Goal: Information Seeking & Learning: Check status

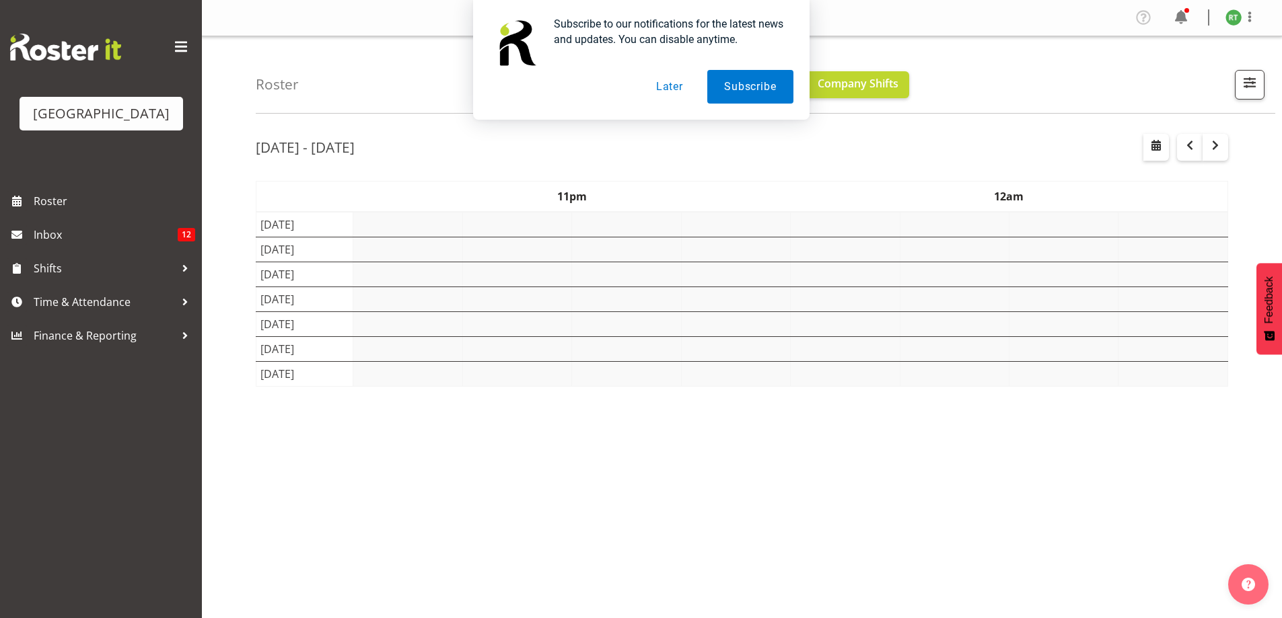
click at [1241, 80] on div "Subscribe to our notifications for the latest news and updates. You can disable…" at bounding box center [641, 60] width 1282 height 120
click at [671, 81] on button "Later" at bounding box center [669, 87] width 61 height 34
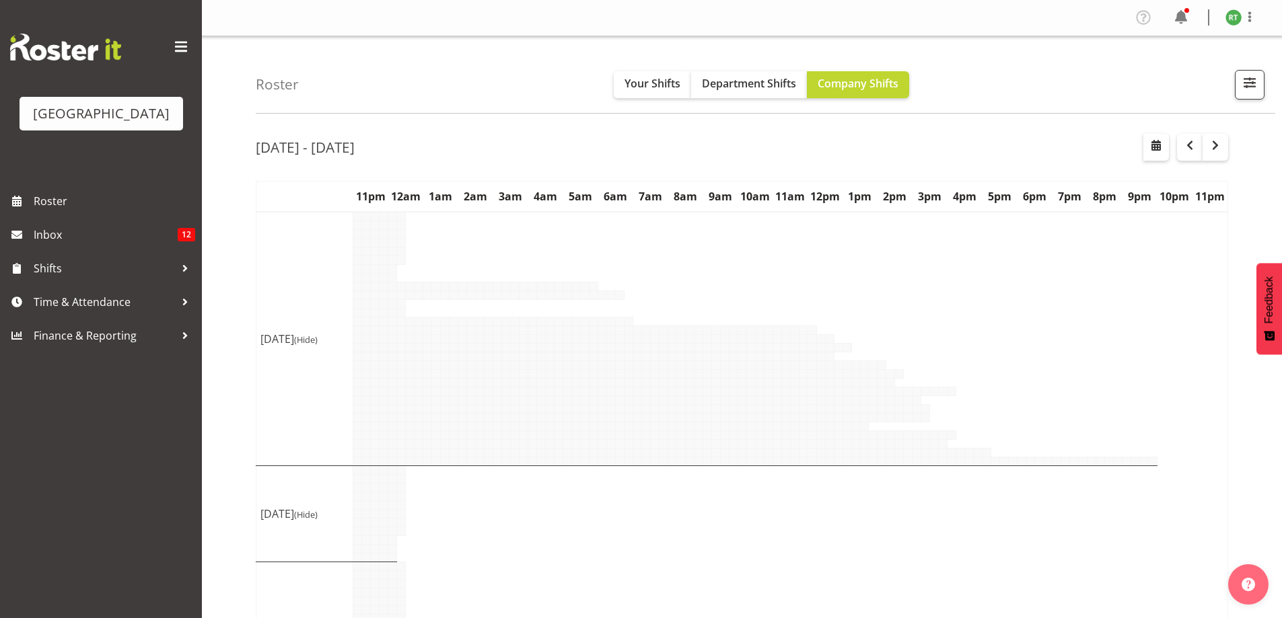
click at [673, 85] on div "Subscribe to our notifications for the latest news and updates. You can disable…" at bounding box center [641, 60] width 1282 height 120
click at [1263, 77] on button "button" at bounding box center [1250, 85] width 30 height 30
click at [1255, 89] on span "button" at bounding box center [1249, 82] width 17 height 17
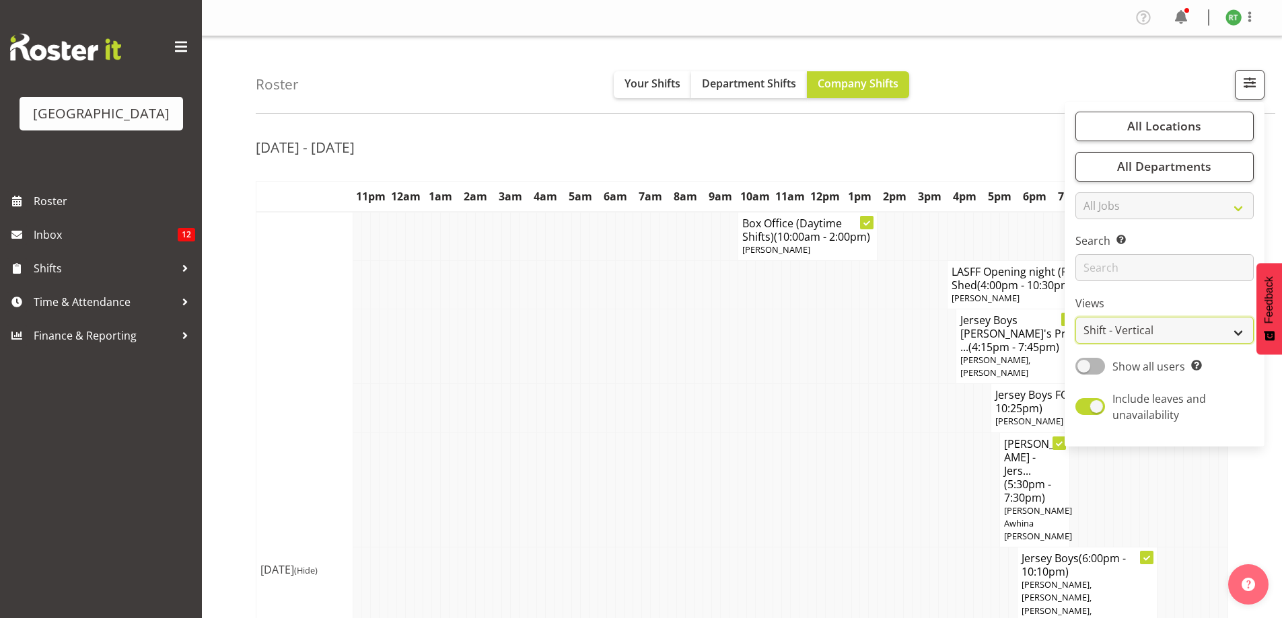
click at [1129, 330] on select "Staff Role Shift - Horizontal Shift - Vertical Staff - Location" at bounding box center [1164, 330] width 178 height 27
select select "shiftH"
click at [1076, 317] on select "Staff Role Shift - Horizontal Shift - Vertical Staff - Location" at bounding box center [1164, 330] width 178 height 27
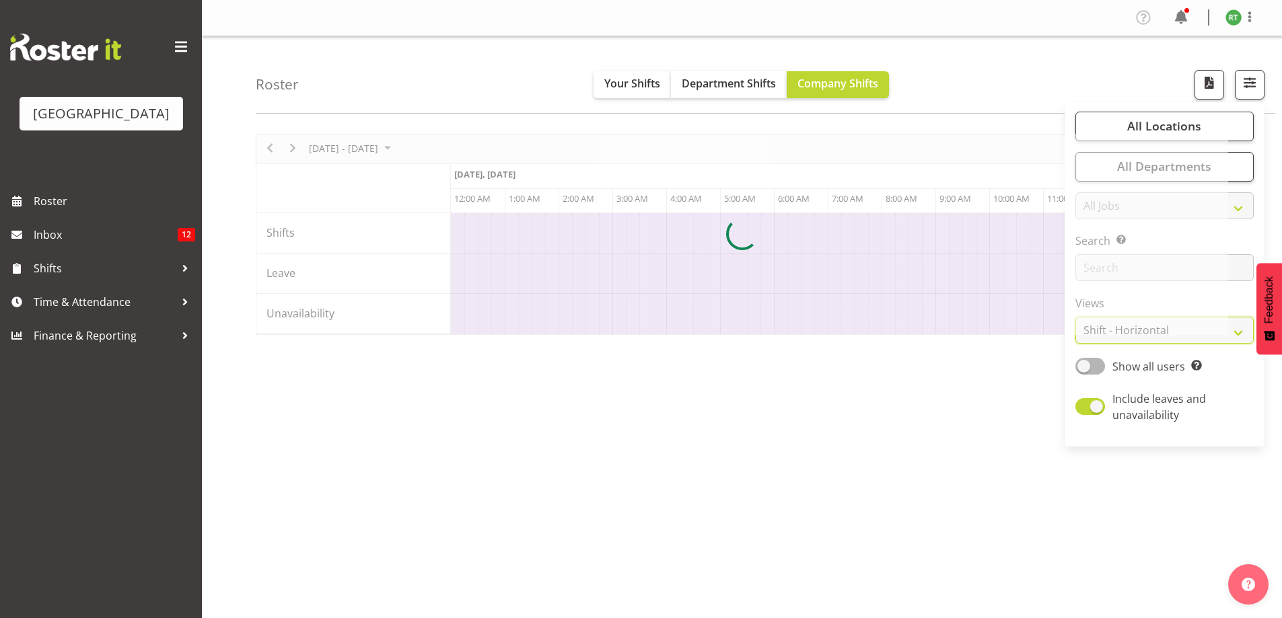
scroll to position [0, 4360]
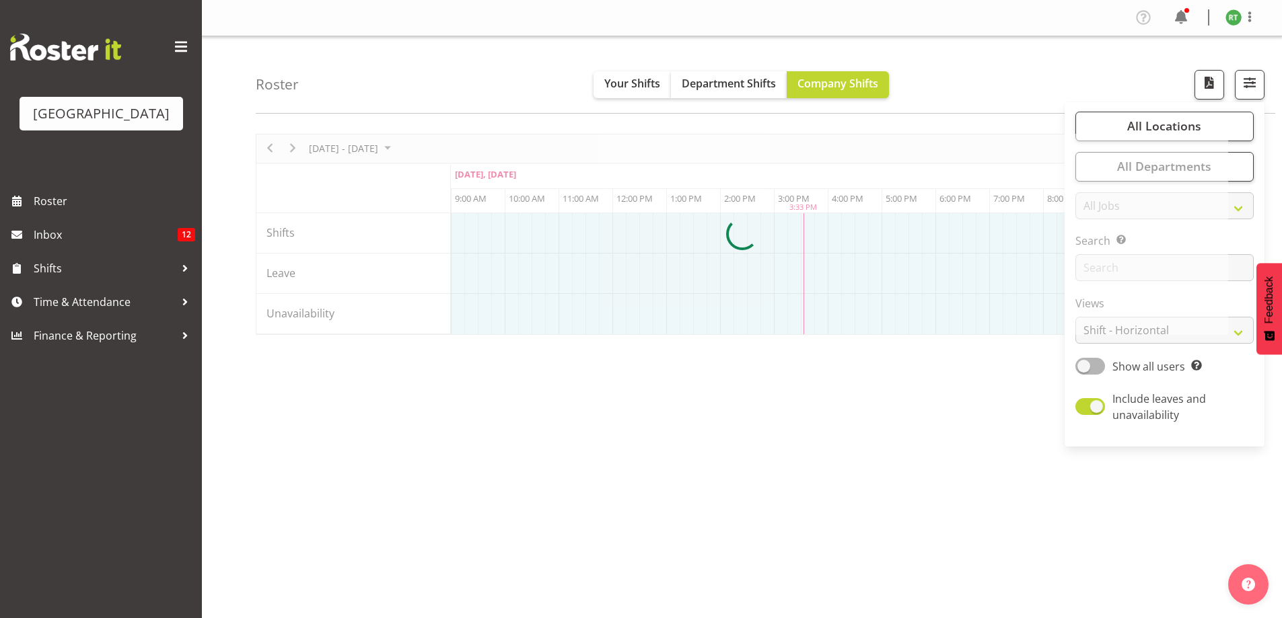
click at [980, 71] on div "Roster Your Shifts Department Shifts Company Shifts All Locations [GEOGRAPHIC_D…" at bounding box center [765, 74] width 1019 height 77
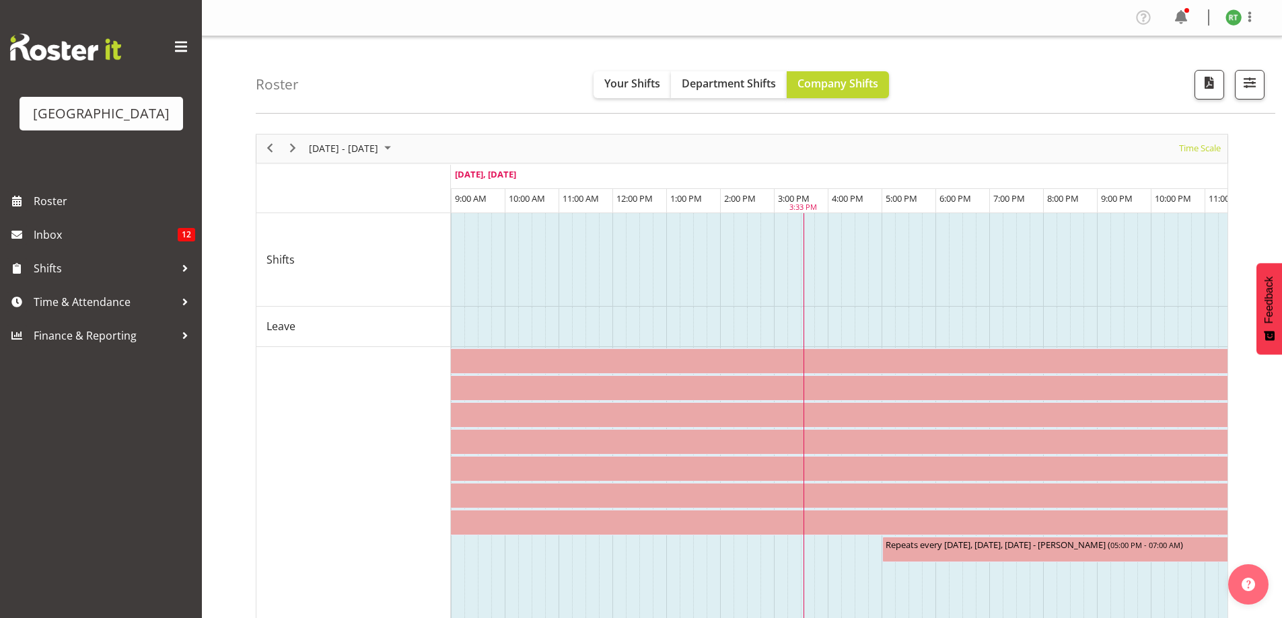
click at [1258, 66] on div "Roster Your Shifts Department Shifts Company Shifts All Locations [GEOGRAPHIC_D…" at bounding box center [765, 74] width 1019 height 77
click at [1251, 80] on span "button" at bounding box center [1249, 82] width 17 height 17
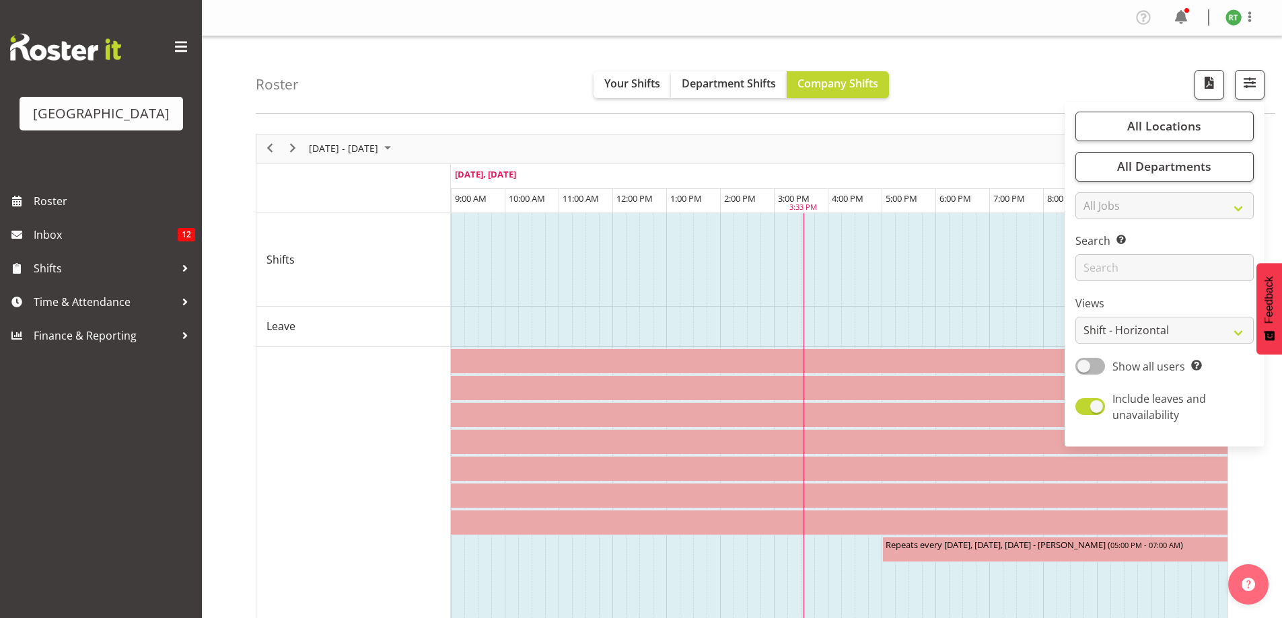
click at [1001, 84] on div "Roster Your Shifts Department Shifts Company Shifts All Locations [GEOGRAPHIC_D…" at bounding box center [765, 74] width 1019 height 77
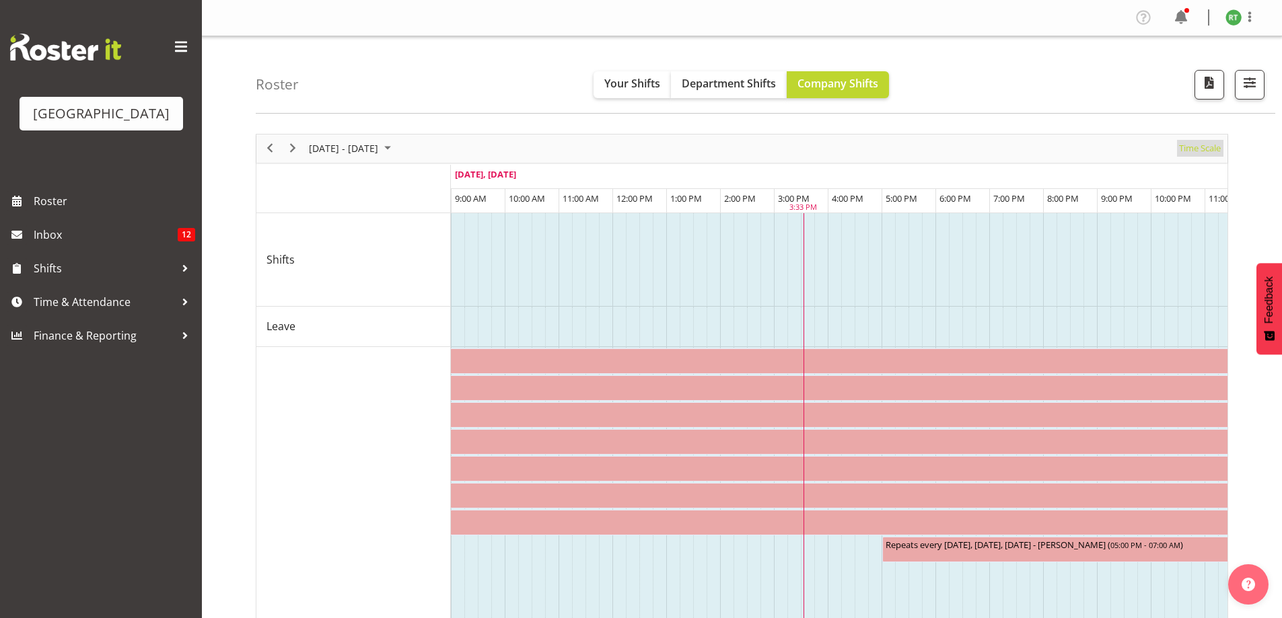
click at [1203, 146] on span "Time Scale" at bounding box center [1199, 148] width 44 height 17
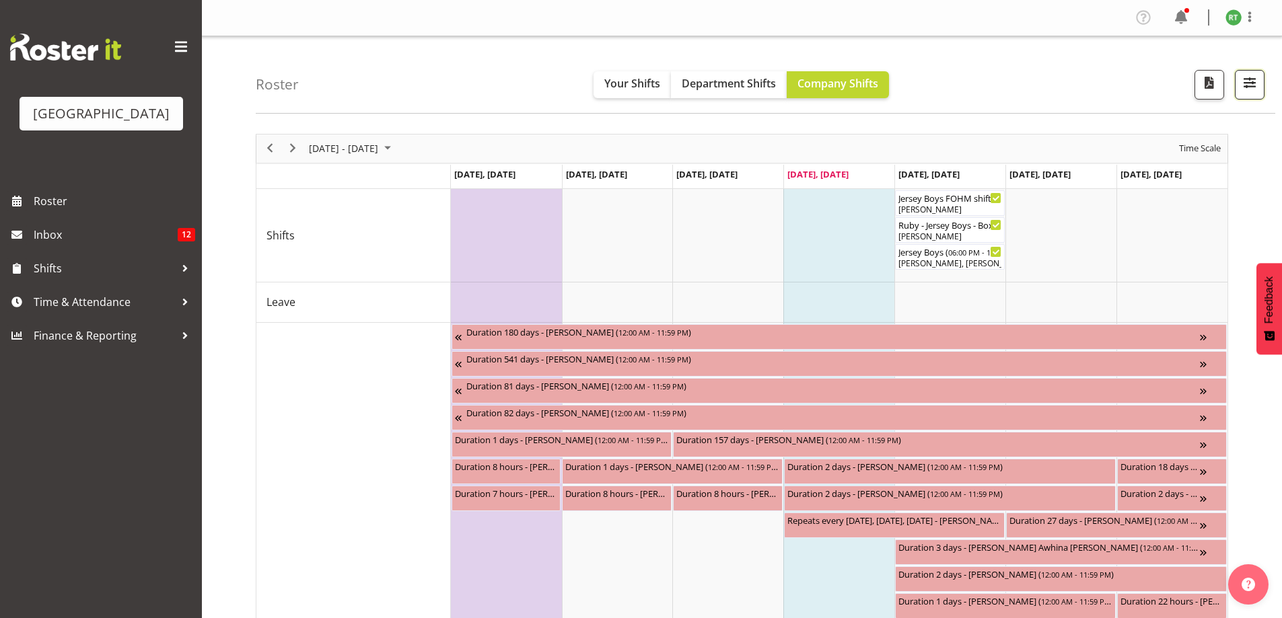
click at [1244, 92] on button "button" at bounding box center [1250, 85] width 30 height 30
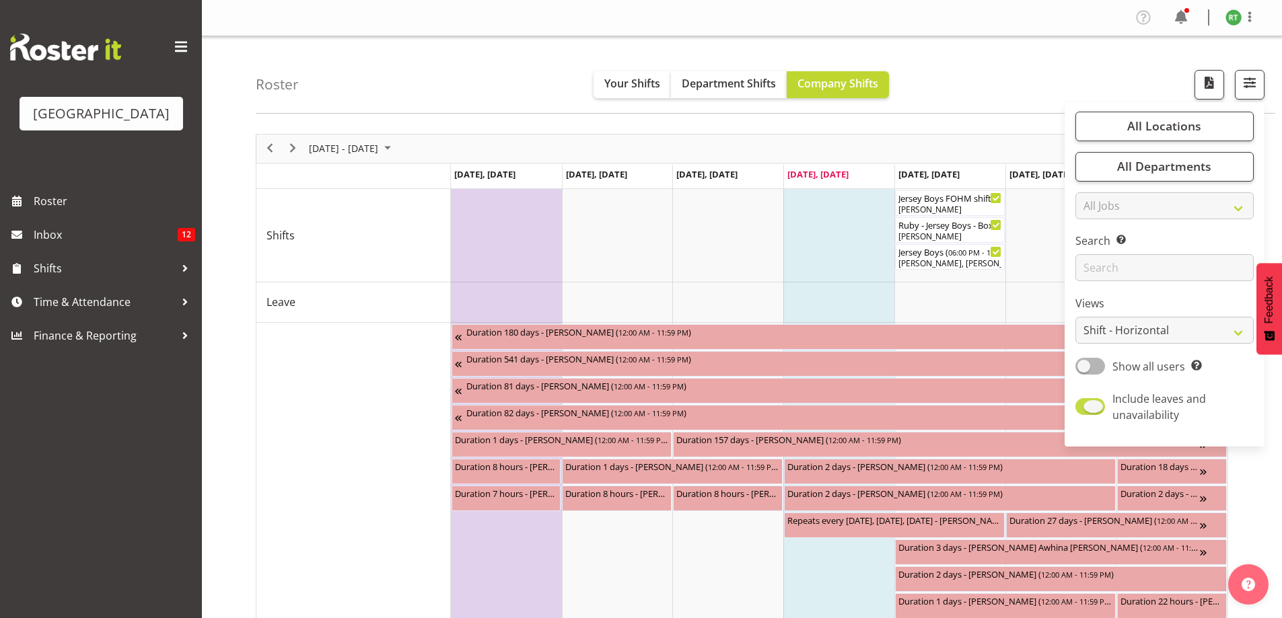
click at [1110, 405] on span "Include leaves and unavailability" at bounding box center [1176, 407] width 143 height 32
click at [1084, 405] on input "Include leaves and unavailability" at bounding box center [1079, 406] width 9 height 9
checkbox input "false"
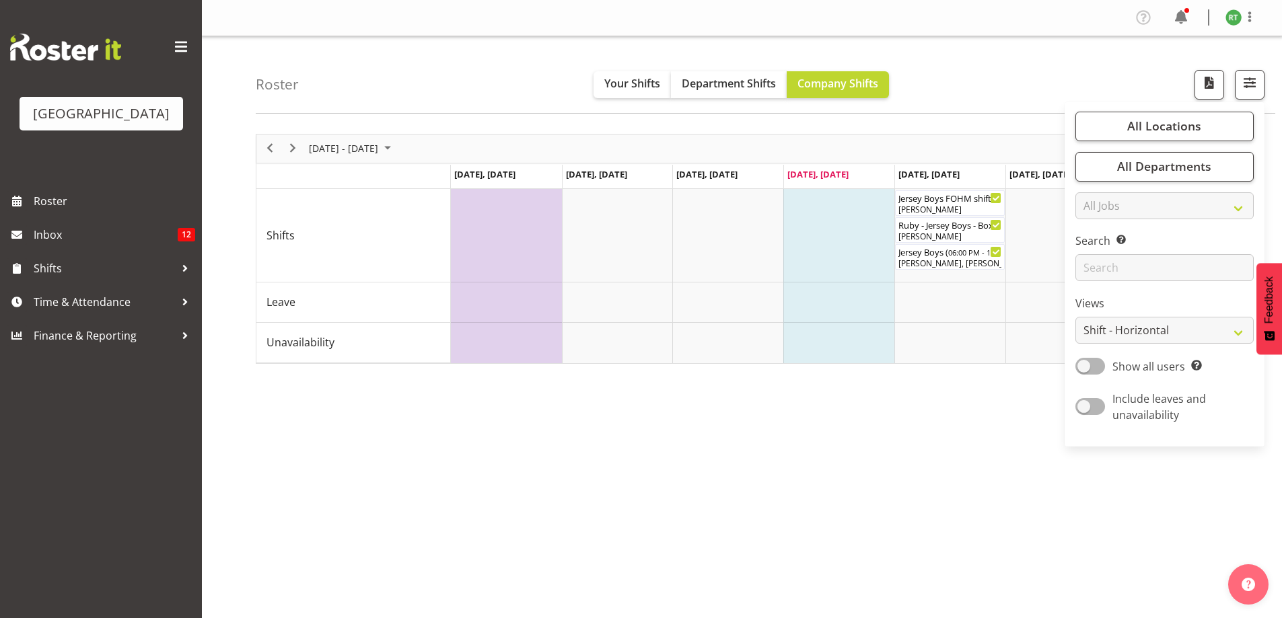
click at [1057, 77] on div "Roster Your Shifts Department Shifts Company Shifts All Locations [GEOGRAPHIC_D…" at bounding box center [765, 74] width 1019 height 77
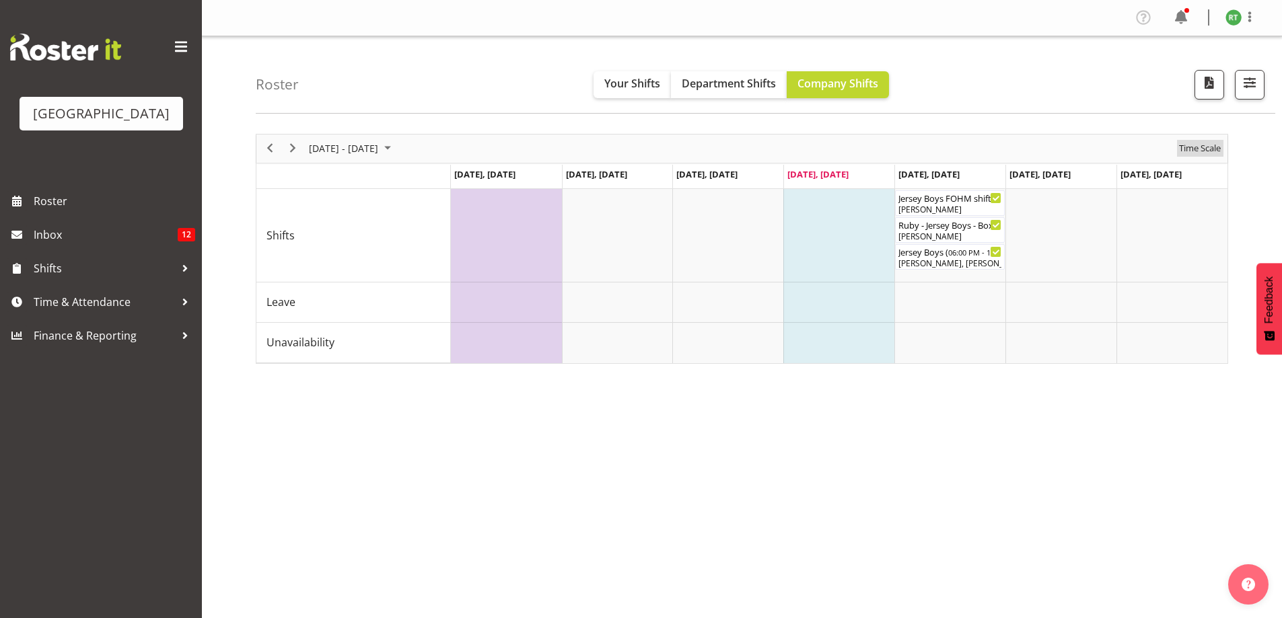
click at [1204, 151] on span "Time Scale" at bounding box center [1199, 148] width 44 height 17
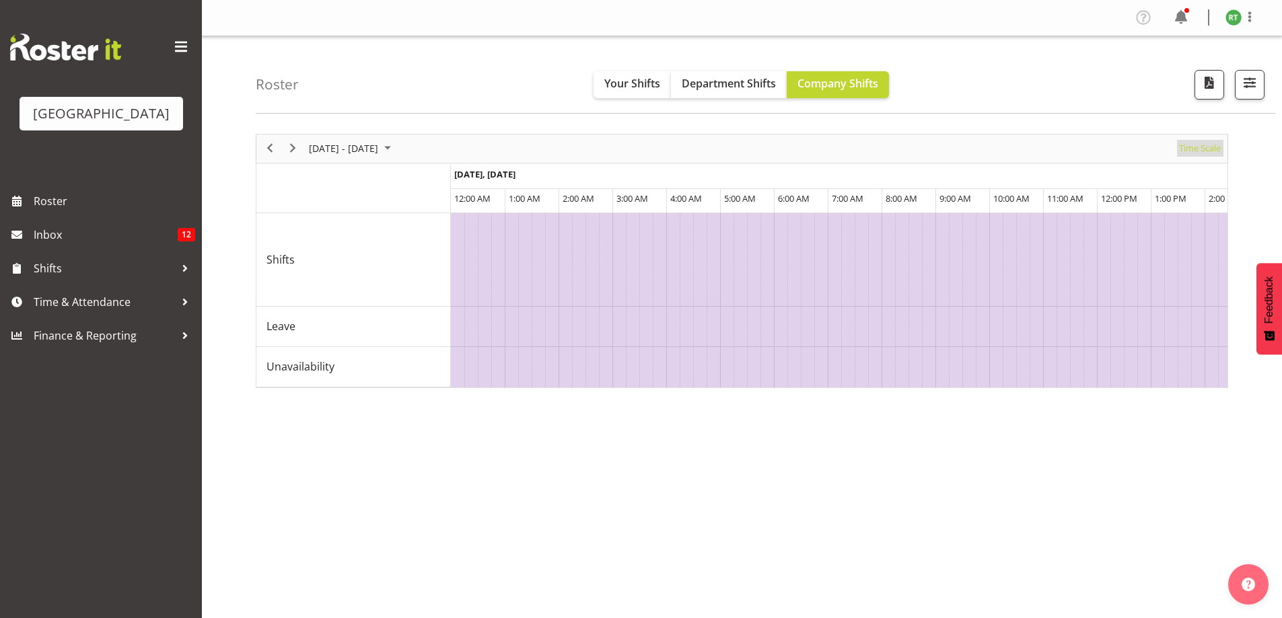
scroll to position [0, 3876]
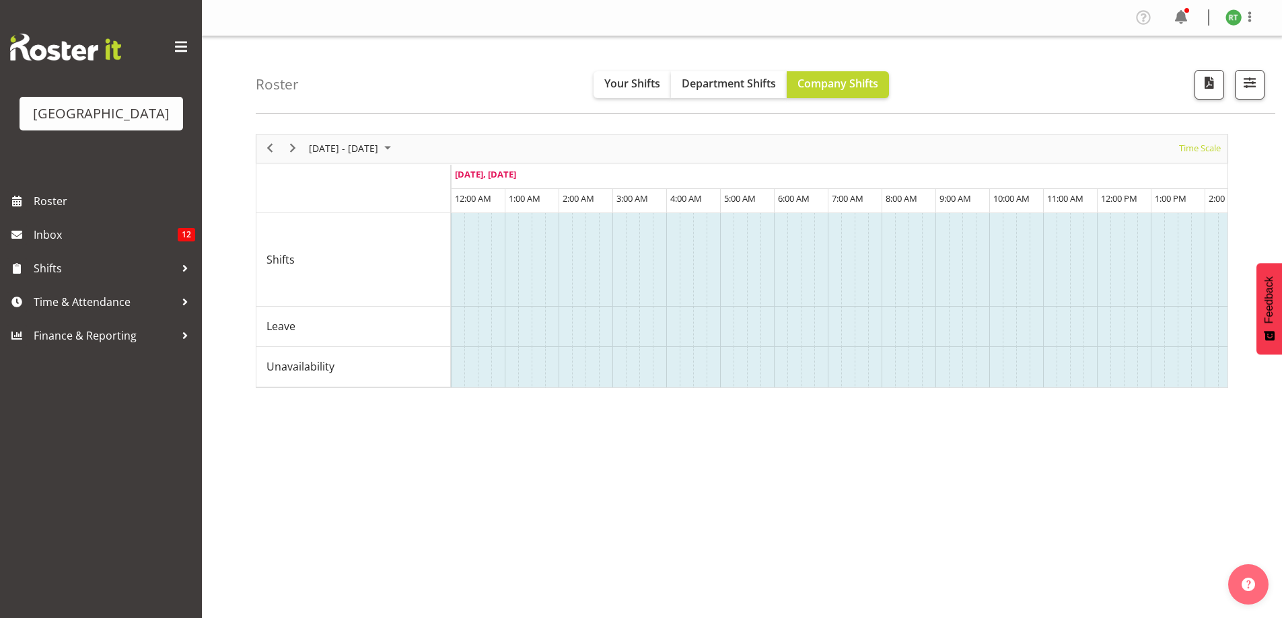
click at [1198, 157] on div "Time Scale" at bounding box center [1199, 149] width 51 height 28
click at [1184, 156] on span "Time Scale" at bounding box center [1199, 148] width 44 height 17
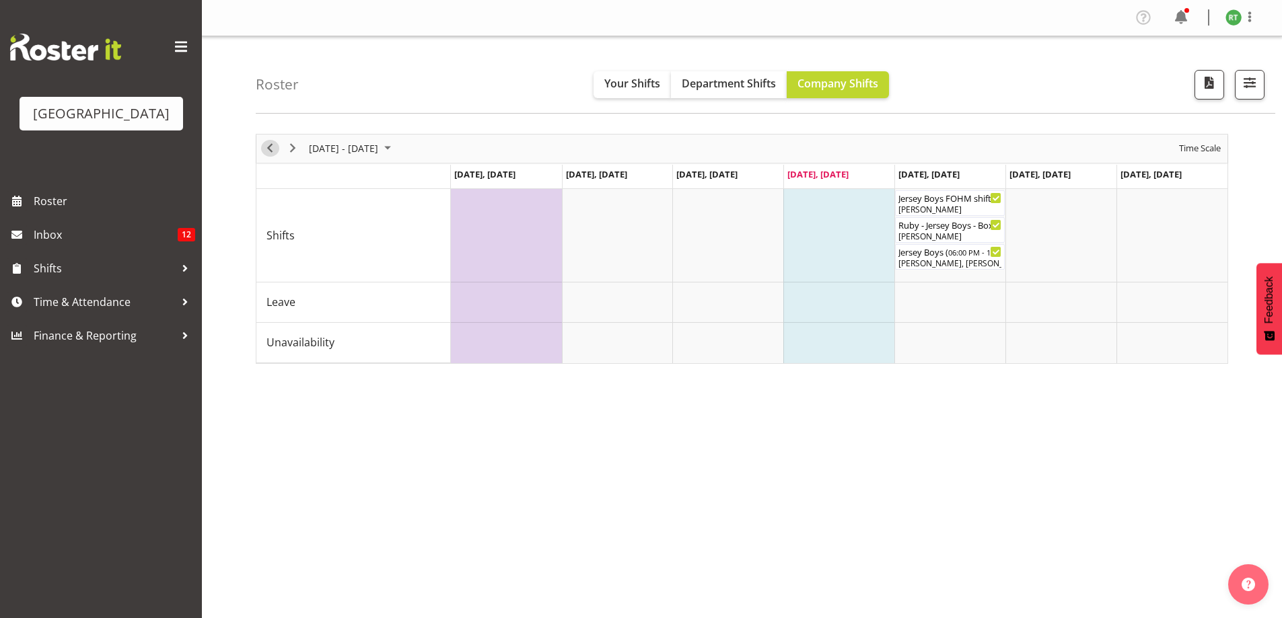
click at [268, 147] on span "Previous" at bounding box center [270, 148] width 16 height 17
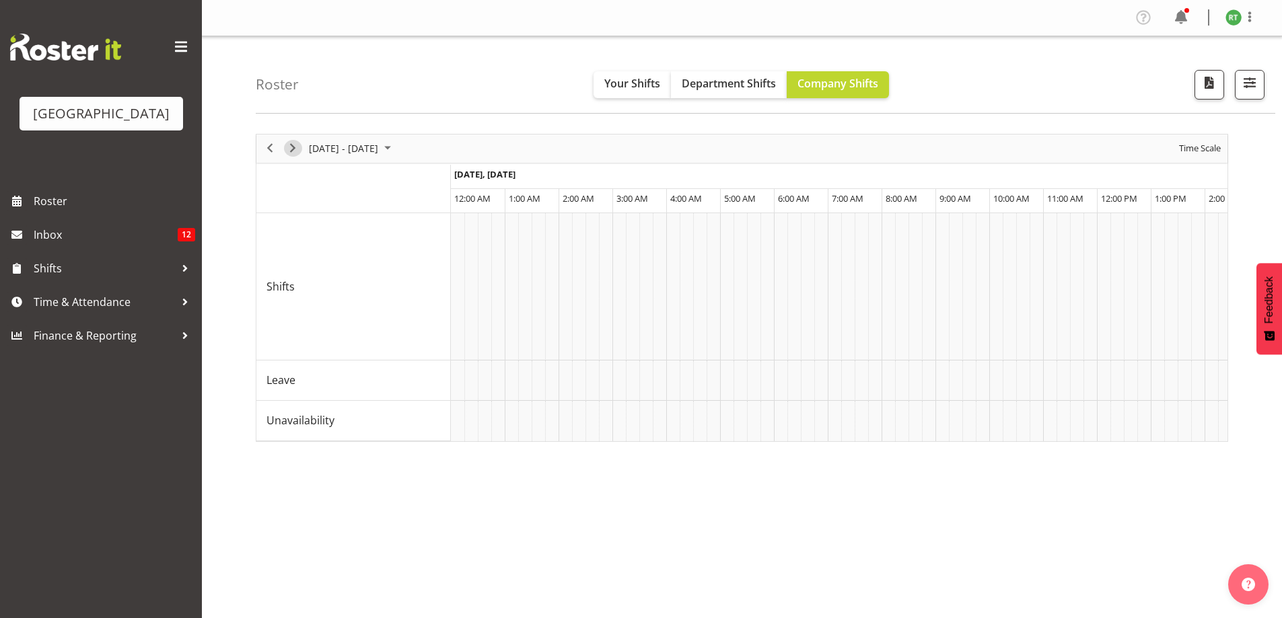
click at [293, 149] on span "Next" at bounding box center [293, 148] width 16 height 17
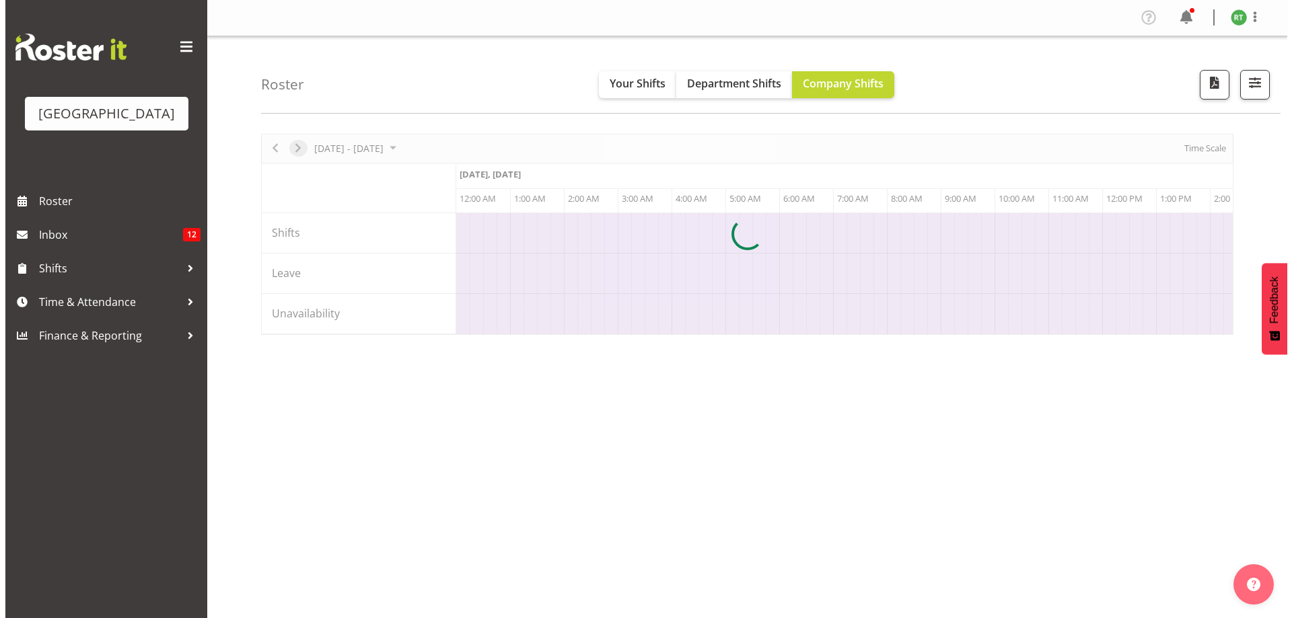
scroll to position [0, 3876]
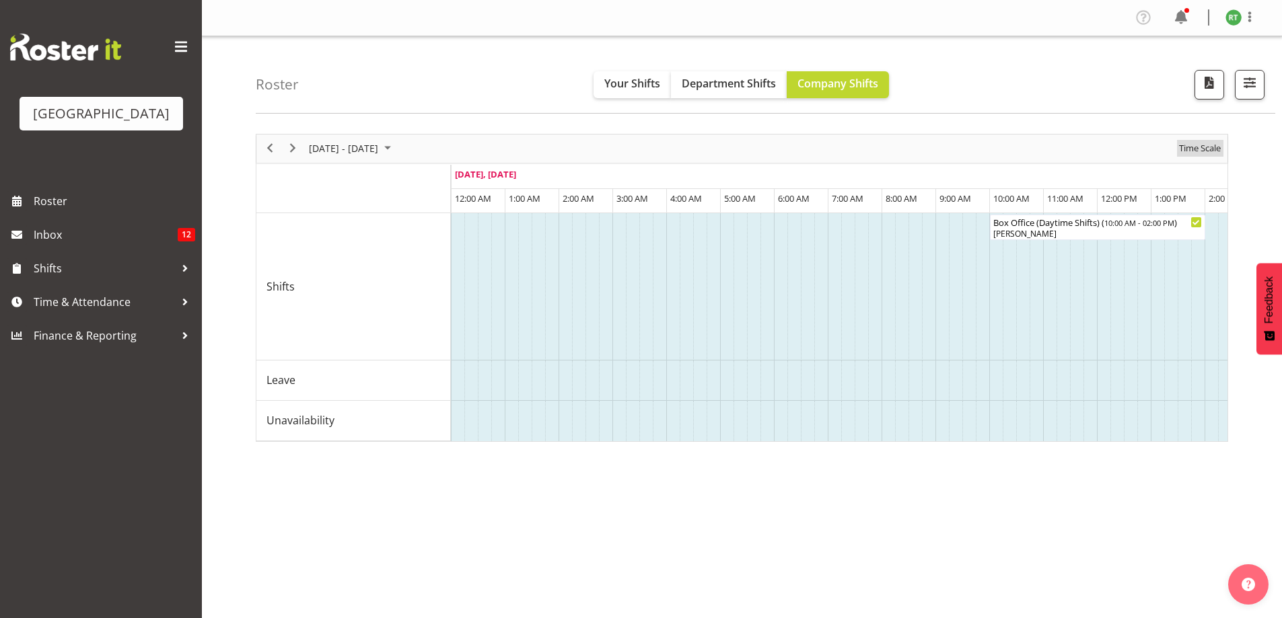
click at [1206, 149] on span "Time Scale" at bounding box center [1199, 148] width 44 height 17
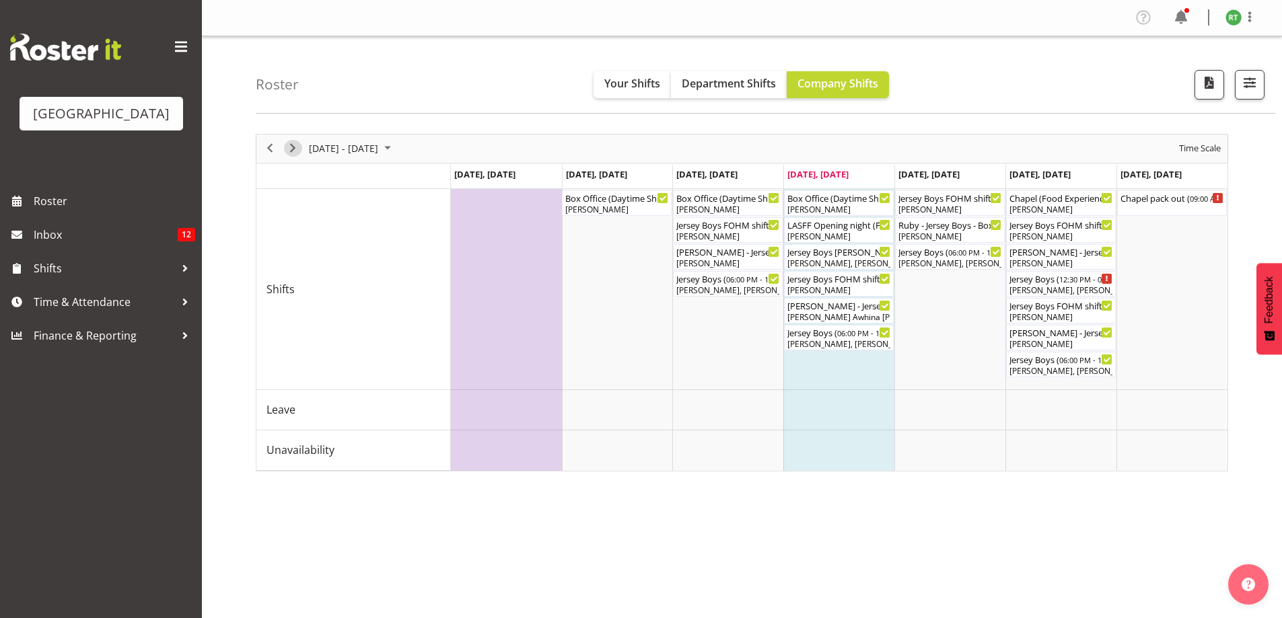
click at [295, 149] on span "Next" at bounding box center [293, 148] width 16 height 17
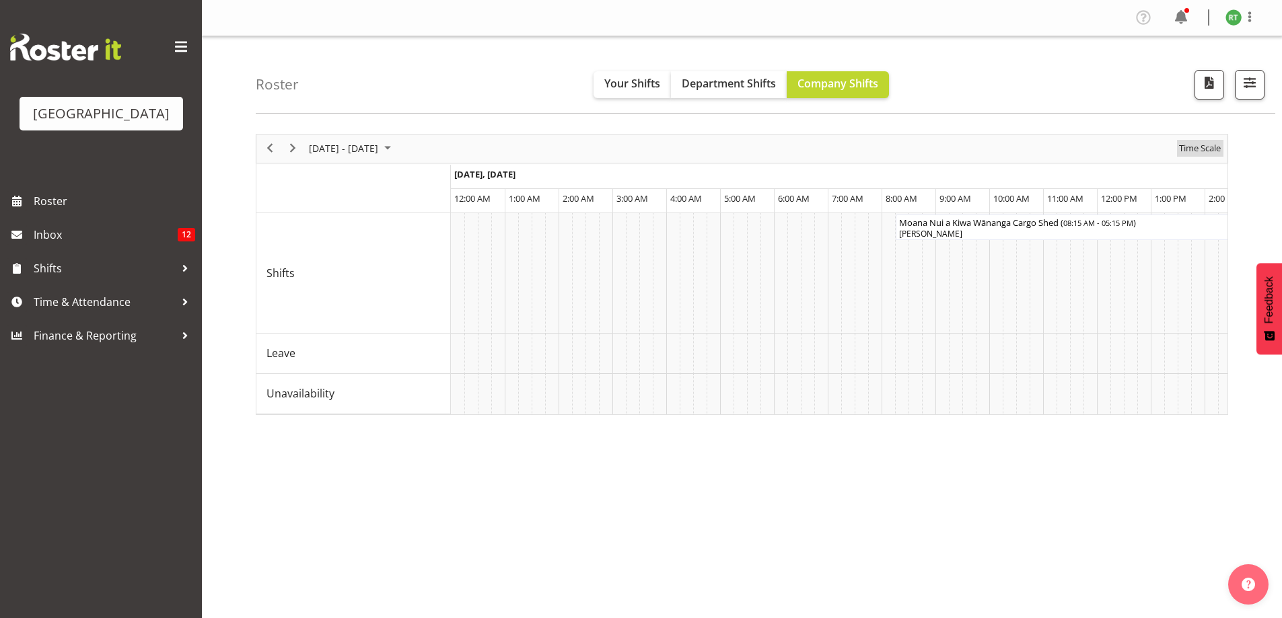
click at [1202, 145] on span "Time Scale" at bounding box center [1199, 148] width 44 height 17
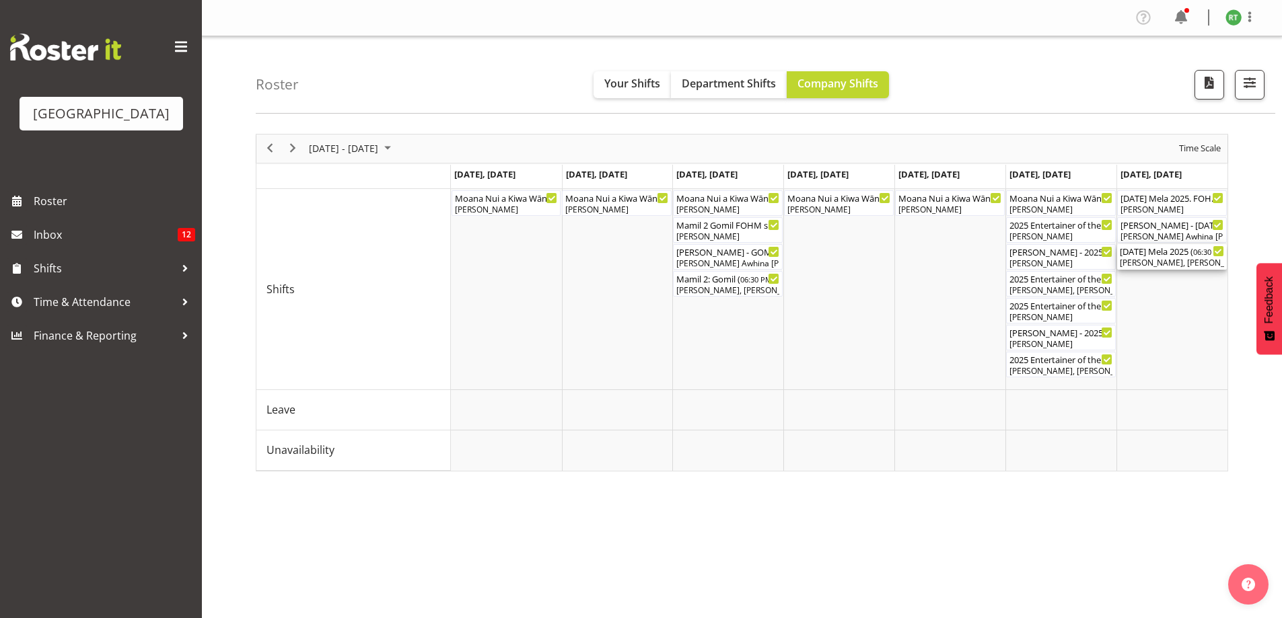
click at [1170, 257] on div "[DATE] Mela 2025 ( 06:30 PM - 11:30 PM ) [PERSON_NAME], [PERSON_NAME], [PERSON_…" at bounding box center [1172, 257] width 104 height 26
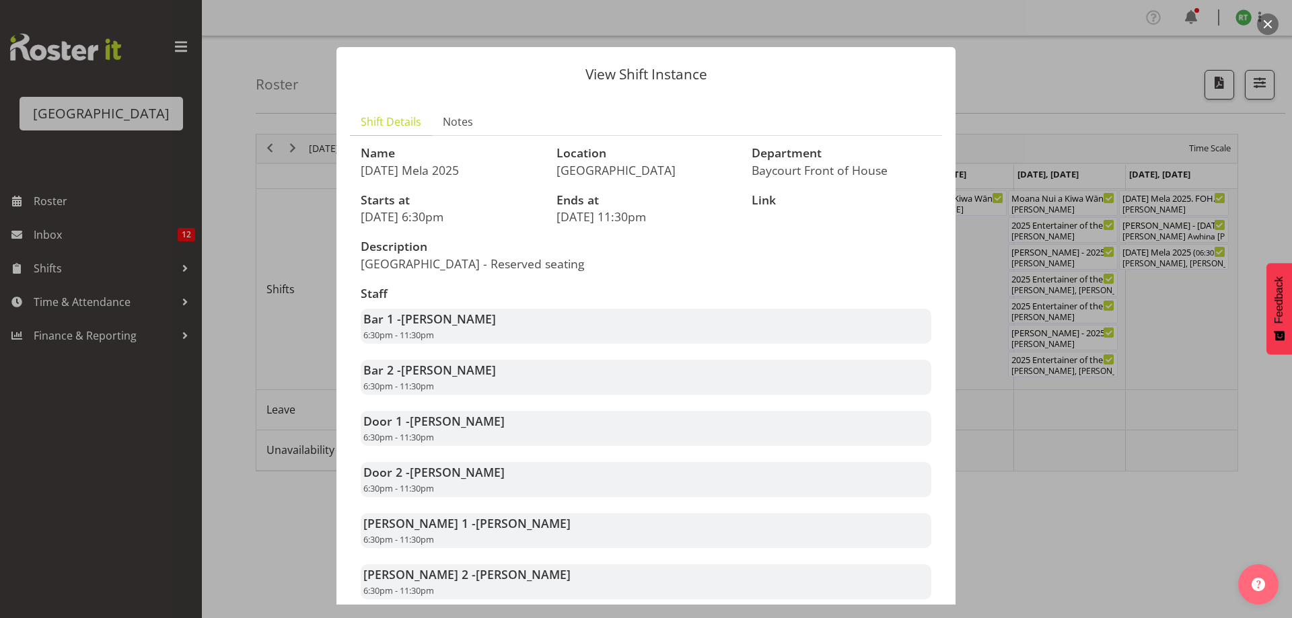
click at [1270, 21] on button "button" at bounding box center [1268, 24] width 22 height 22
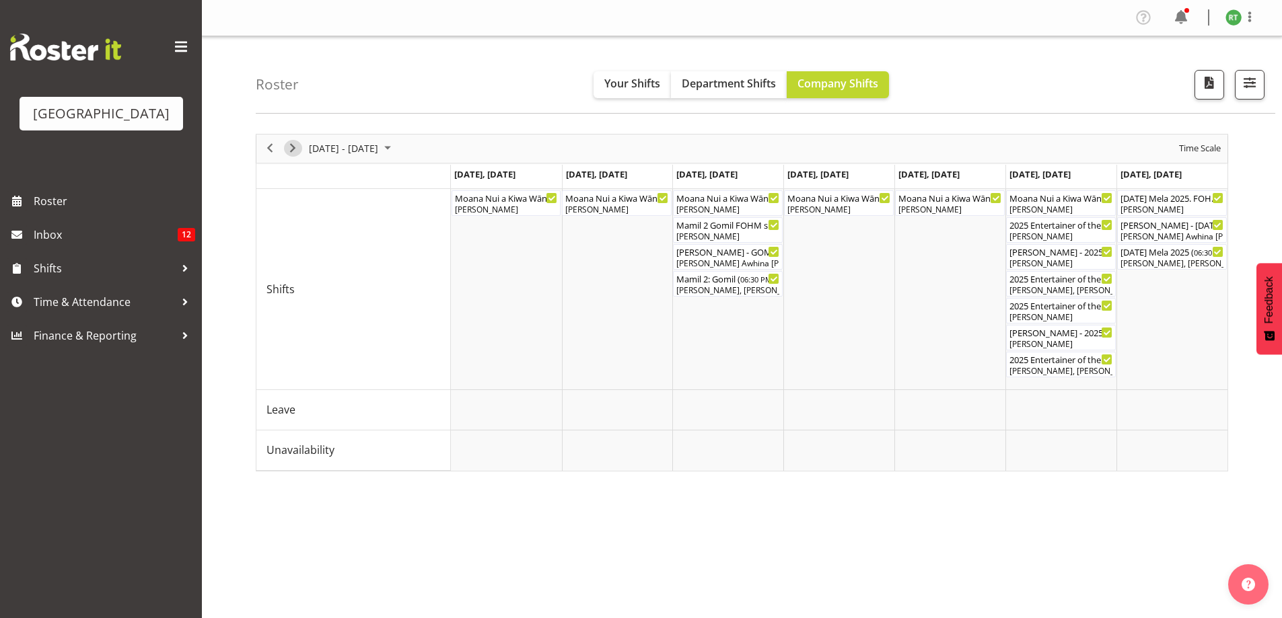
click at [293, 152] on span "Next" at bounding box center [293, 148] width 16 height 17
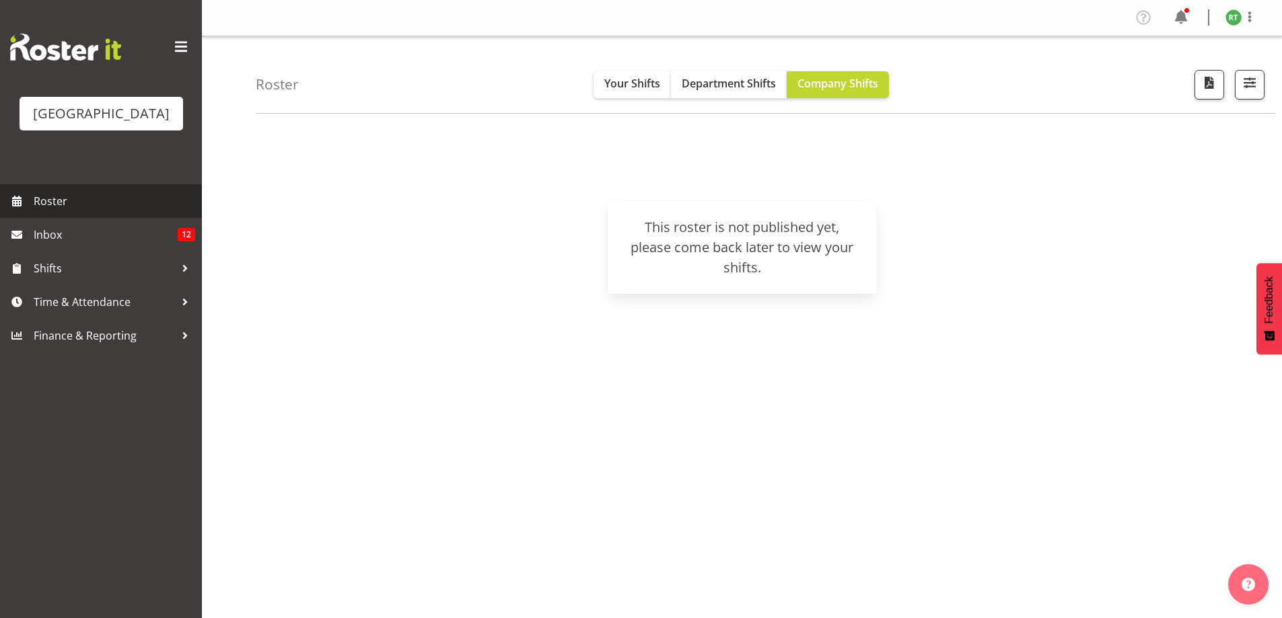
drag, startPoint x: 55, startPoint y: 223, endPoint x: 82, endPoint y: 238, distance: 31.3
click at [54, 211] on span "Roster" at bounding box center [114, 201] width 161 height 20
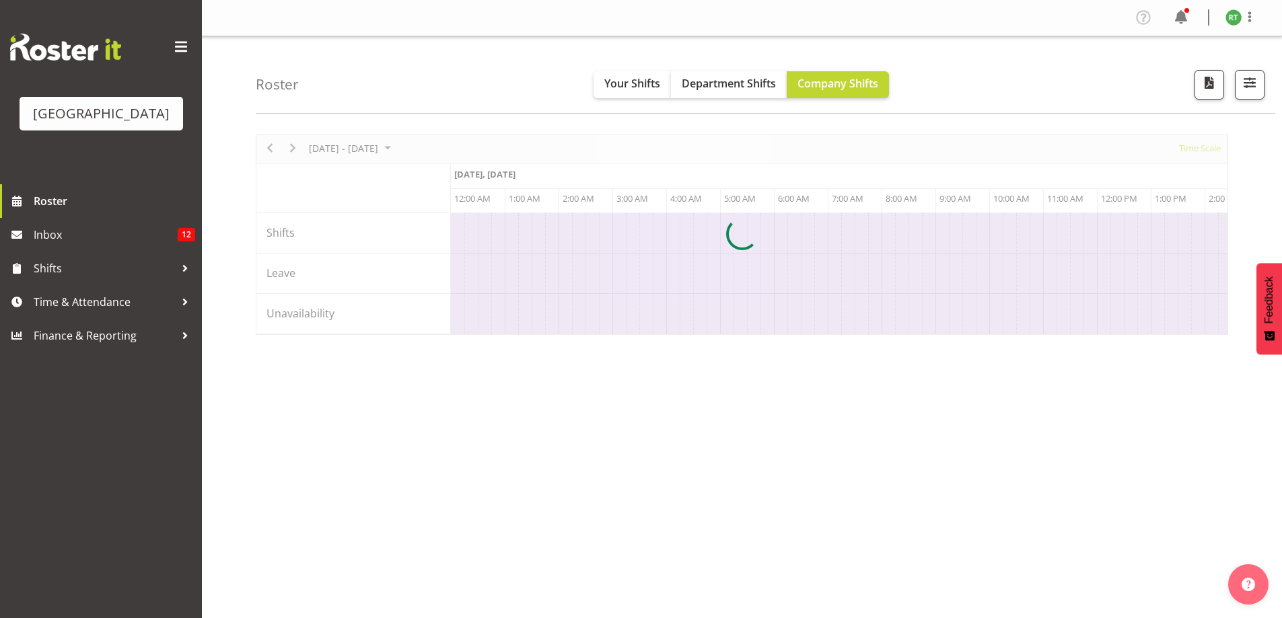
drag, startPoint x: 295, startPoint y: 145, endPoint x: 301, endPoint y: 151, distance: 8.6
click at [294, 145] on div at bounding box center [742, 234] width 972 height 201
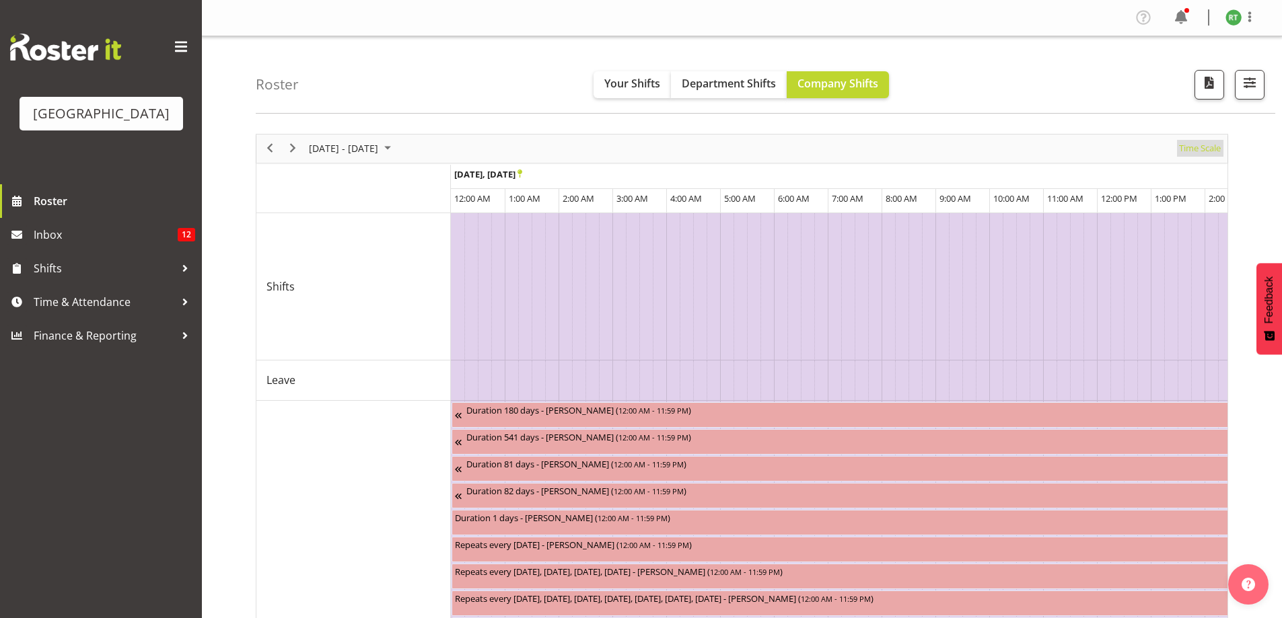
click at [1208, 147] on span "Time Scale" at bounding box center [1199, 148] width 44 height 17
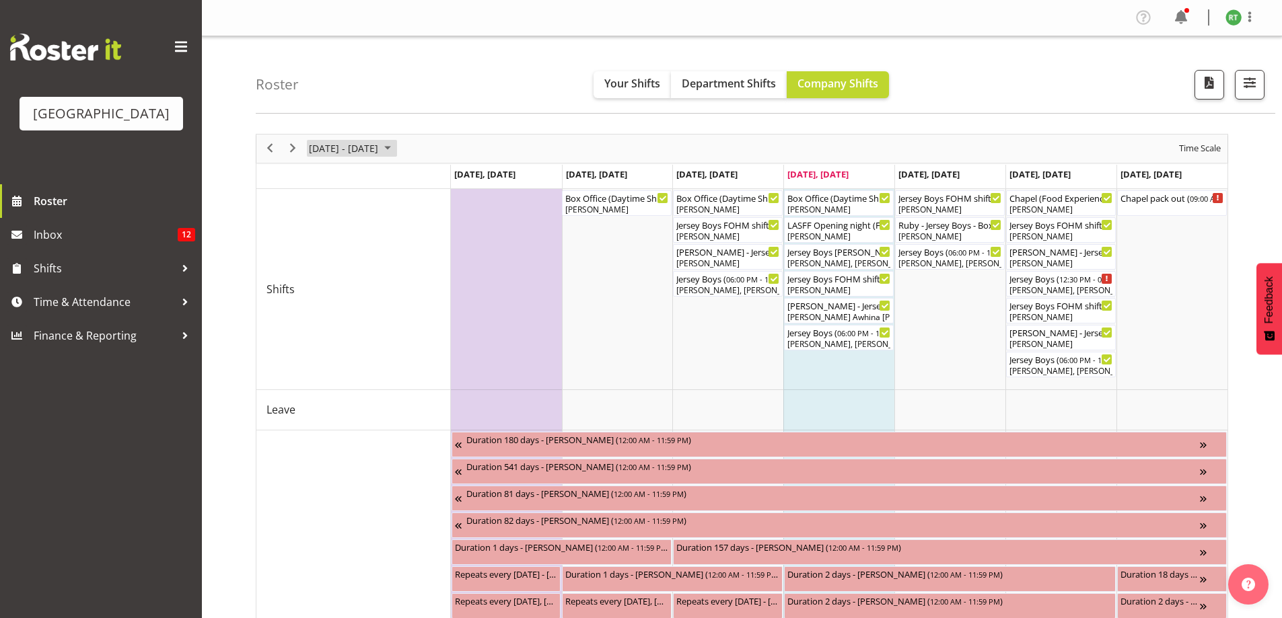
click at [307, 145] on button "[DATE] - [DATE]" at bounding box center [352, 148] width 90 height 17
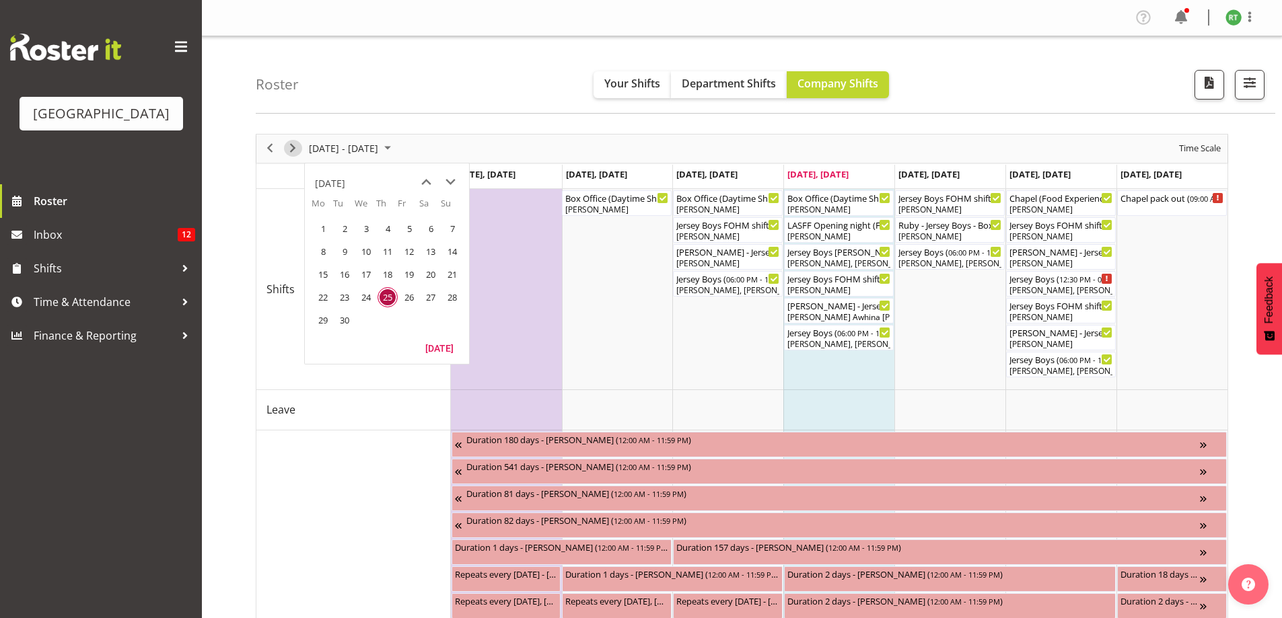
click at [293, 149] on span "Next" at bounding box center [293, 148] width 16 height 17
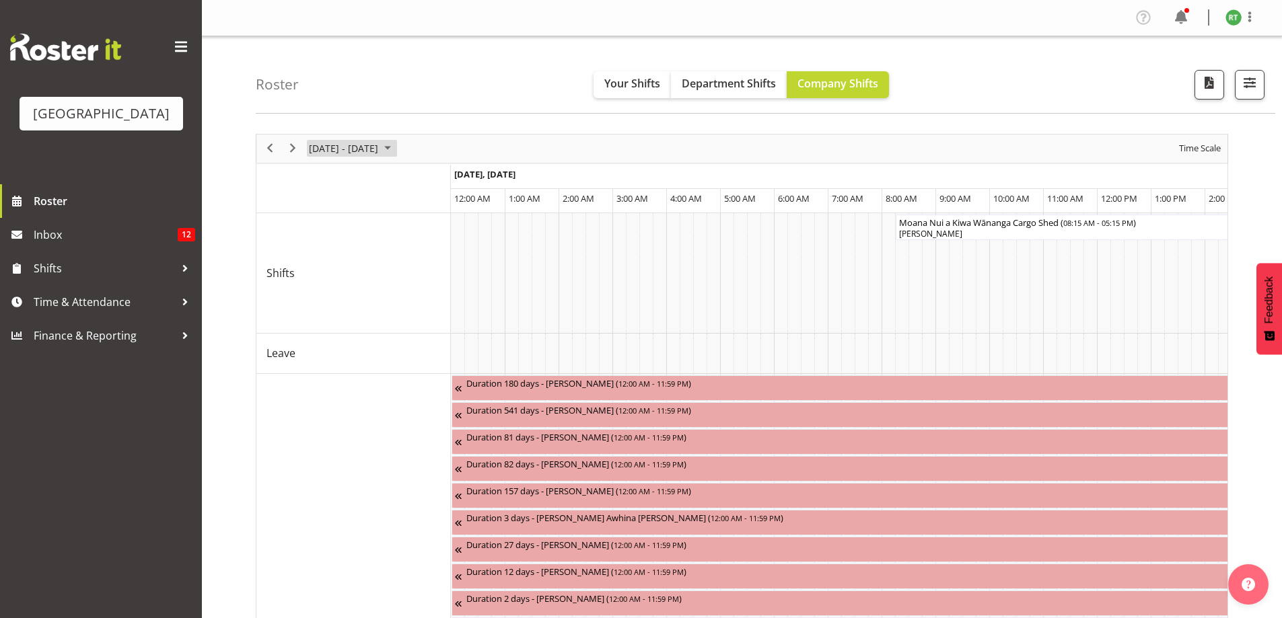
click at [357, 148] on span "[DATE] - [DATE]" at bounding box center [343, 148] width 72 height 17
click at [1206, 145] on span "Time Scale" at bounding box center [1199, 148] width 44 height 17
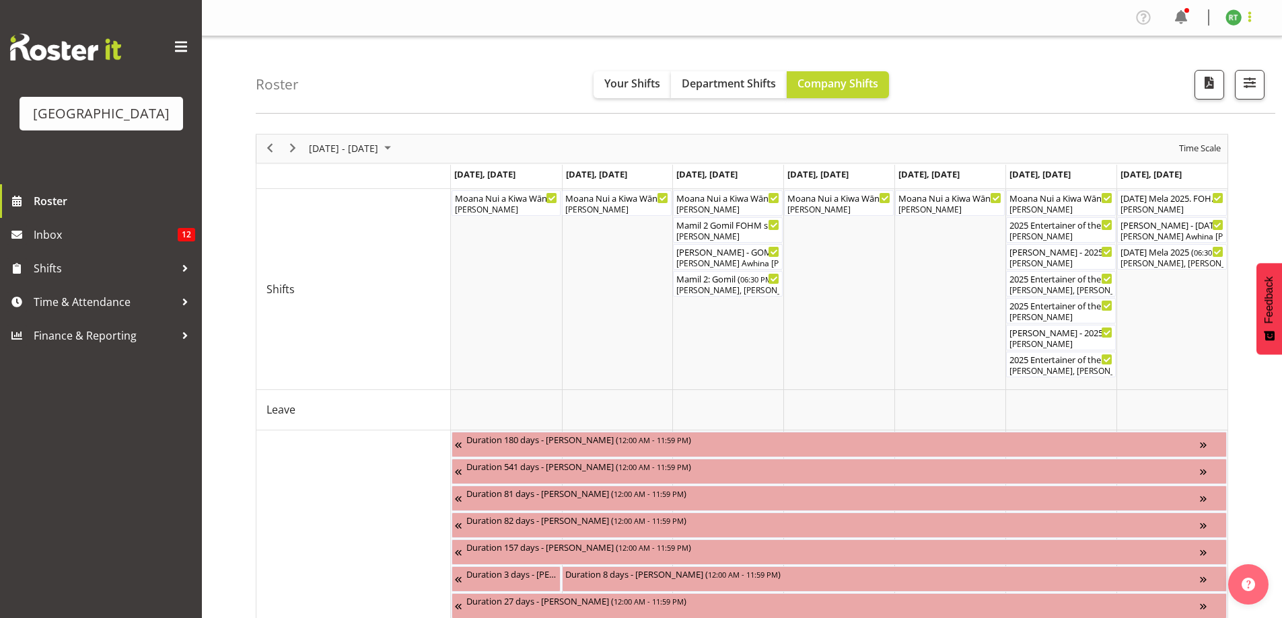
click at [1254, 15] on span at bounding box center [1249, 17] width 16 height 16
click at [1187, 73] on link "Log Out" at bounding box center [1192, 71] width 129 height 24
